Goal: Transaction & Acquisition: Purchase product/service

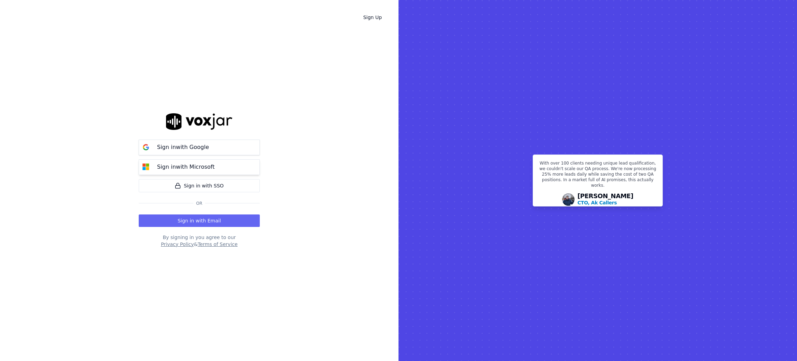
click at [201, 165] on p "Sign in with Microsoft" at bounding box center [185, 167] width 57 height 8
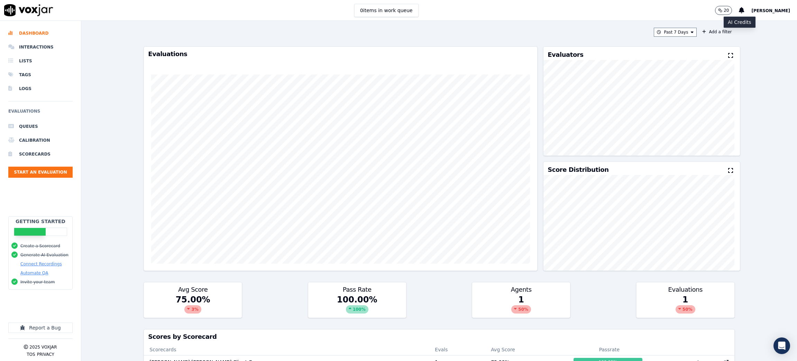
click at [732, 11] on button "20" at bounding box center [723, 10] width 17 height 9
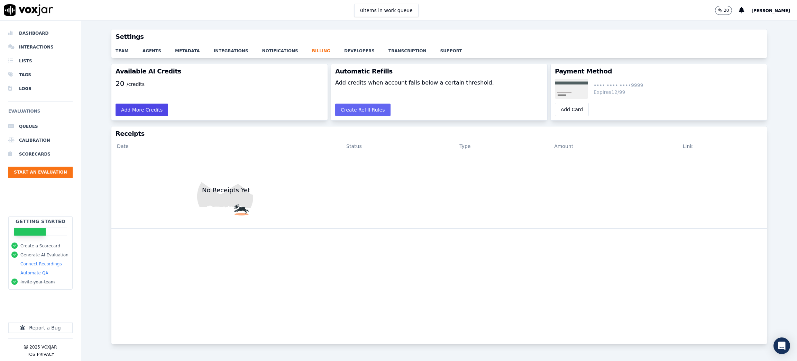
click at [143, 107] on button "Add More Credits" at bounding box center [142, 109] width 53 height 12
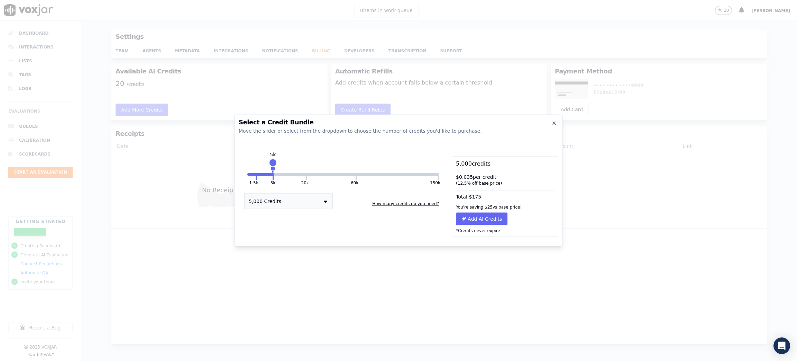
drag, startPoint x: 307, startPoint y: 162, endPoint x: 273, endPoint y: 167, distance: 34.0
click at [273, 167] on div "5k" at bounding box center [273, 166] width 0 height 11
click at [256, 85] on div at bounding box center [398, 180] width 797 height 361
